Goal: Information Seeking & Learning: Learn about a topic

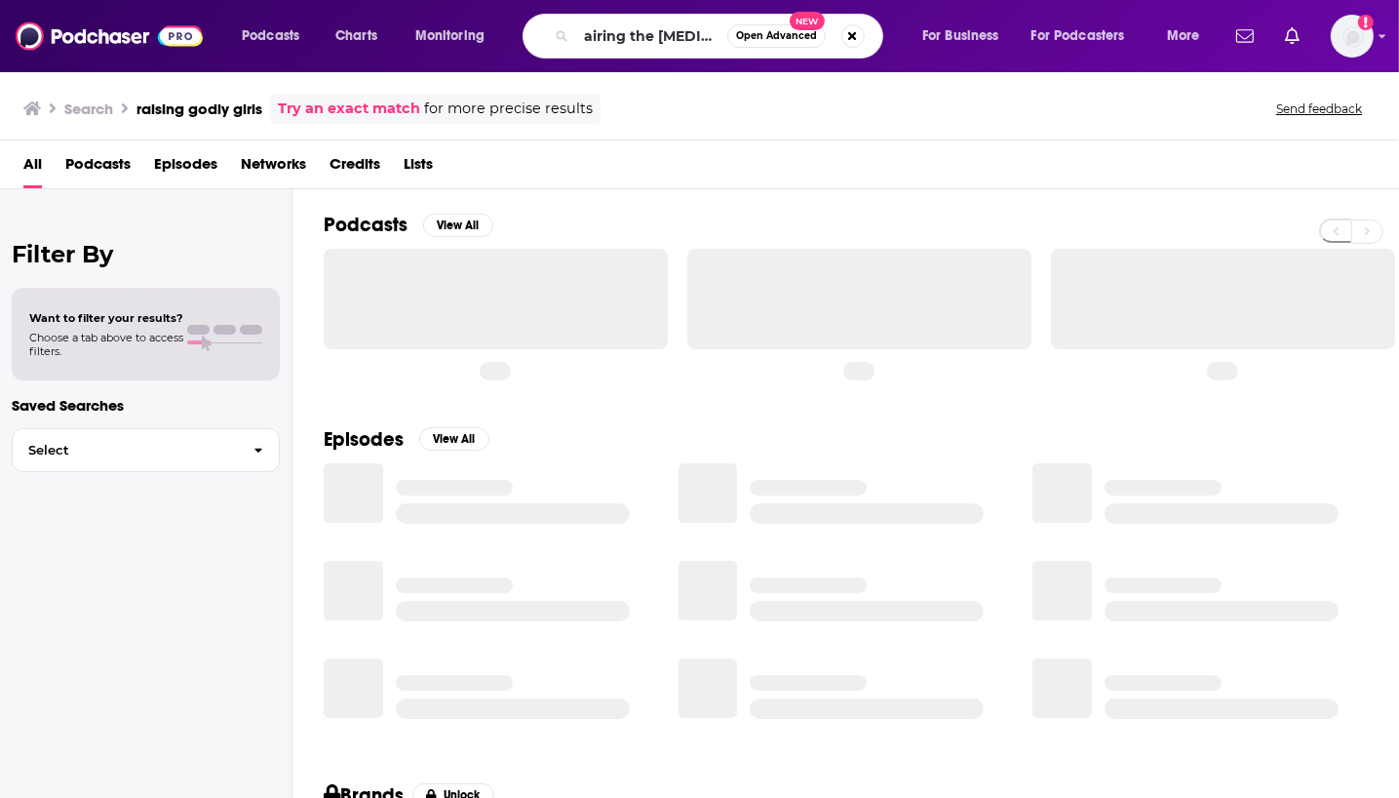
scroll to position [0, 4]
type input "airing the [MEDICAL_DATA]"
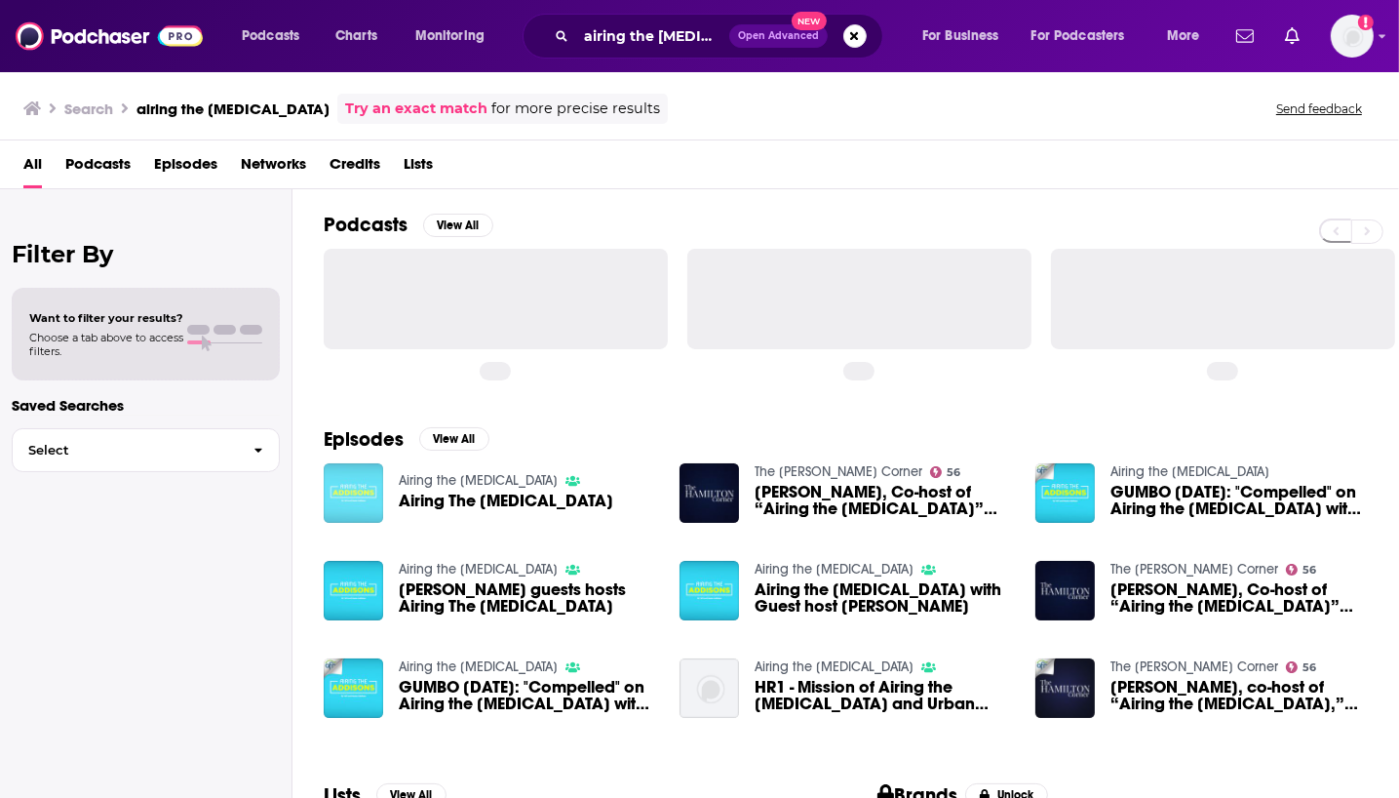
click at [342, 495] on img "Airing The Addisons" at bounding box center [353, 492] width 59 height 59
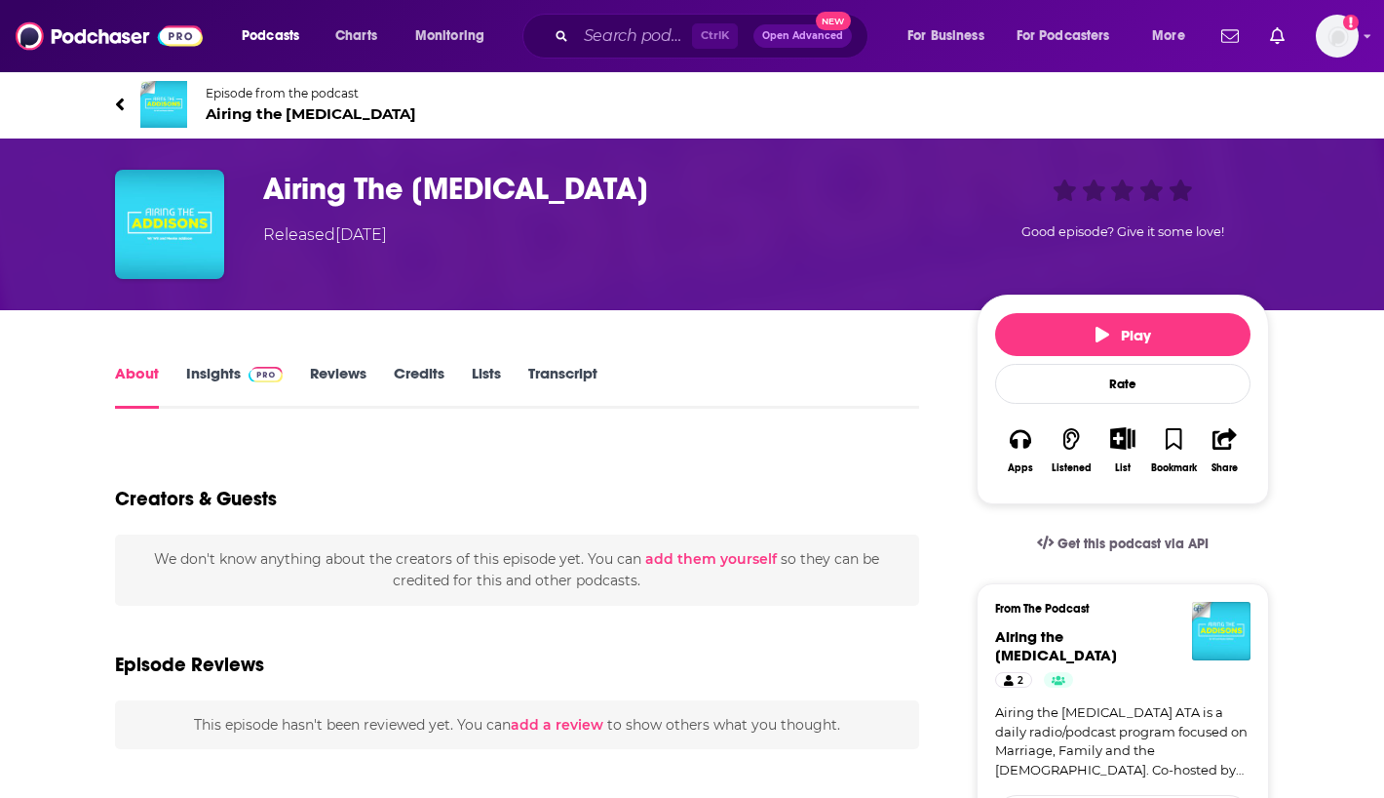
click at [236, 372] on link "Insights" at bounding box center [234, 386] width 97 height 45
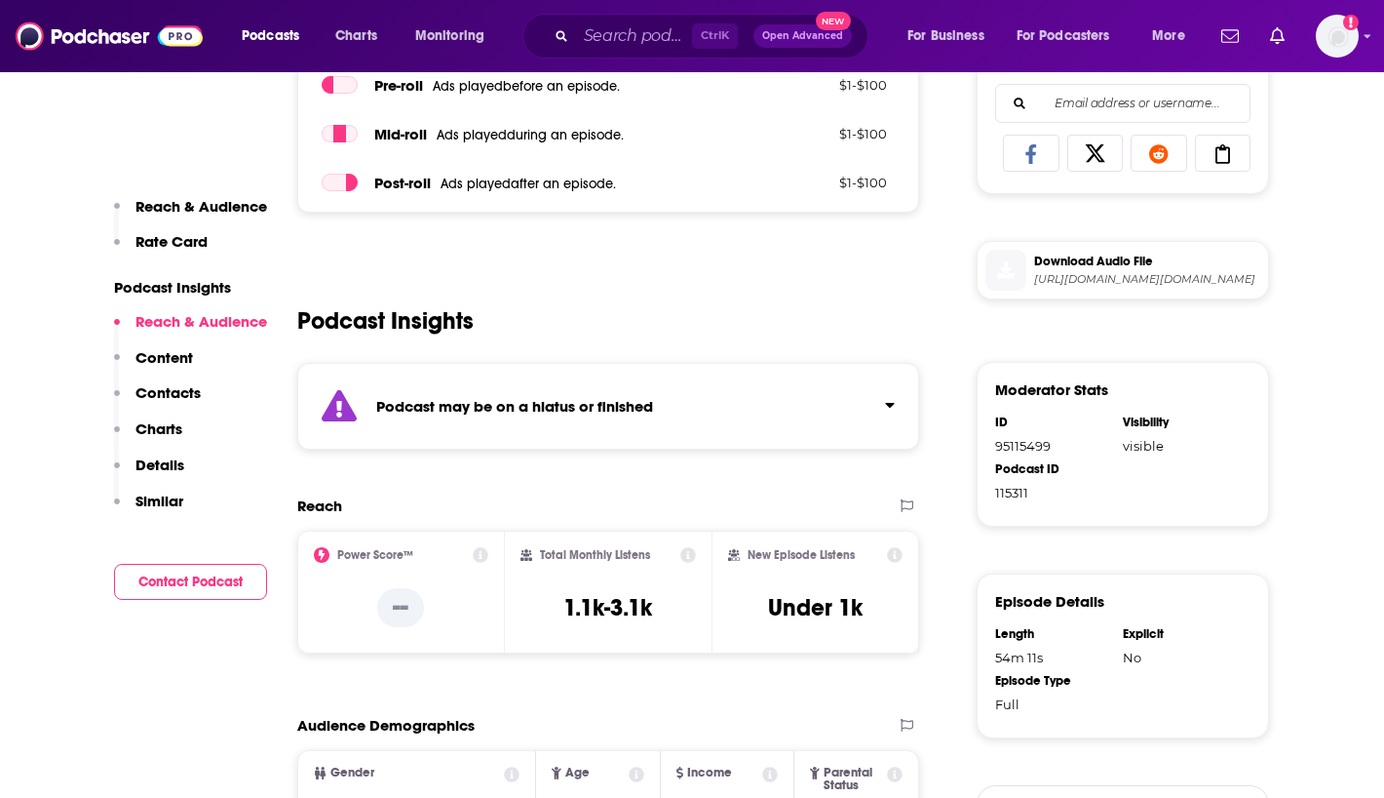
scroll to position [873, 0]
click at [884, 399] on button "Click to expand status details" at bounding box center [882, 399] width 25 height 27
